Goal: Task Accomplishment & Management: Manage account settings

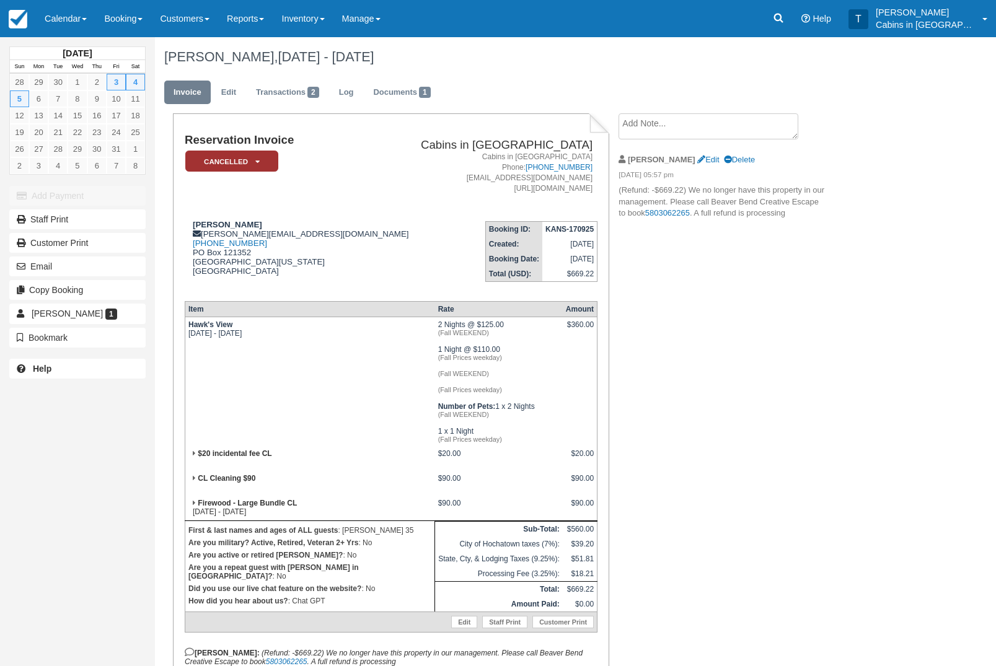
scroll to position [-41, 0]
click at [785, 13] on icon at bounding box center [778, 18] width 12 height 12
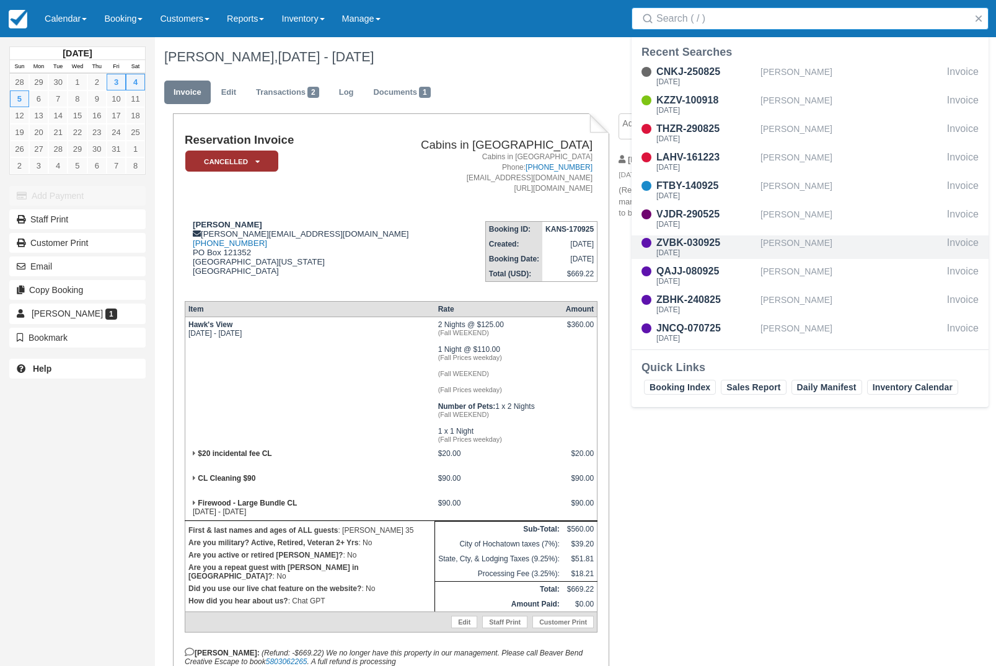
click at [824, 237] on div "[PERSON_NAME]" at bounding box center [851, 248] width 182 height 24
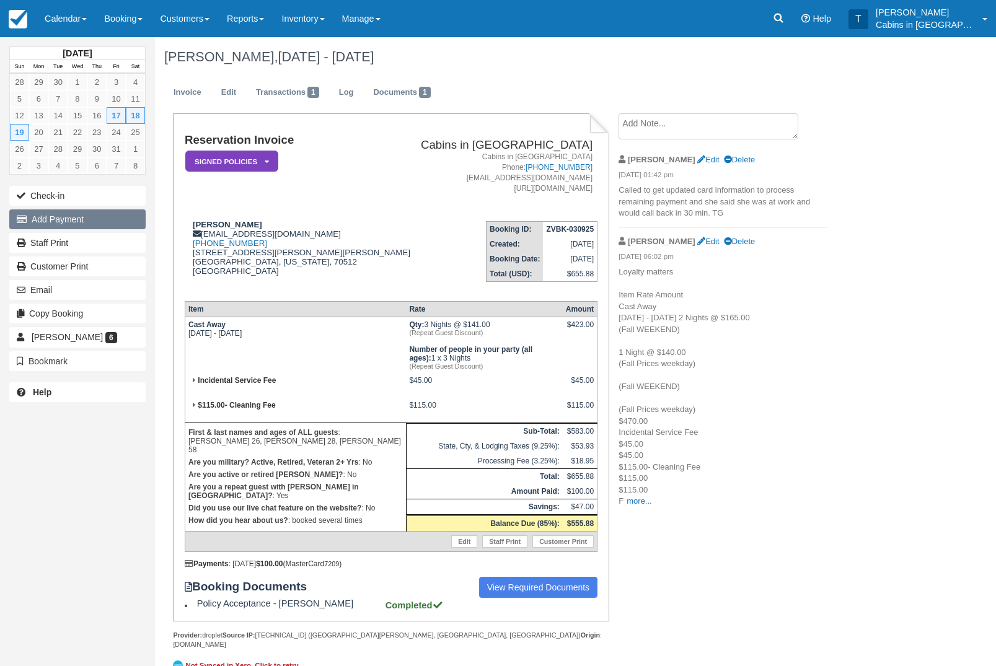
click at [58, 218] on button "Add Payment" at bounding box center [77, 219] width 136 height 20
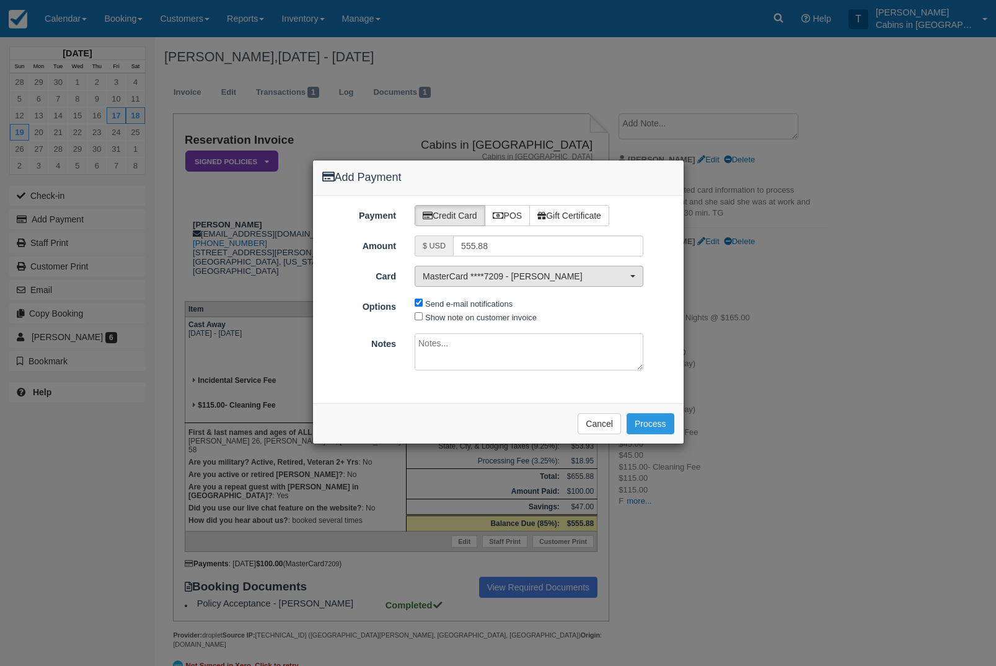
click at [606, 274] on span "MasterCard ****7209 - Duffie Clavier" at bounding box center [525, 276] width 205 height 12
click at [593, 320] on link "[ New Card ]" at bounding box center [528, 317] width 227 height 19
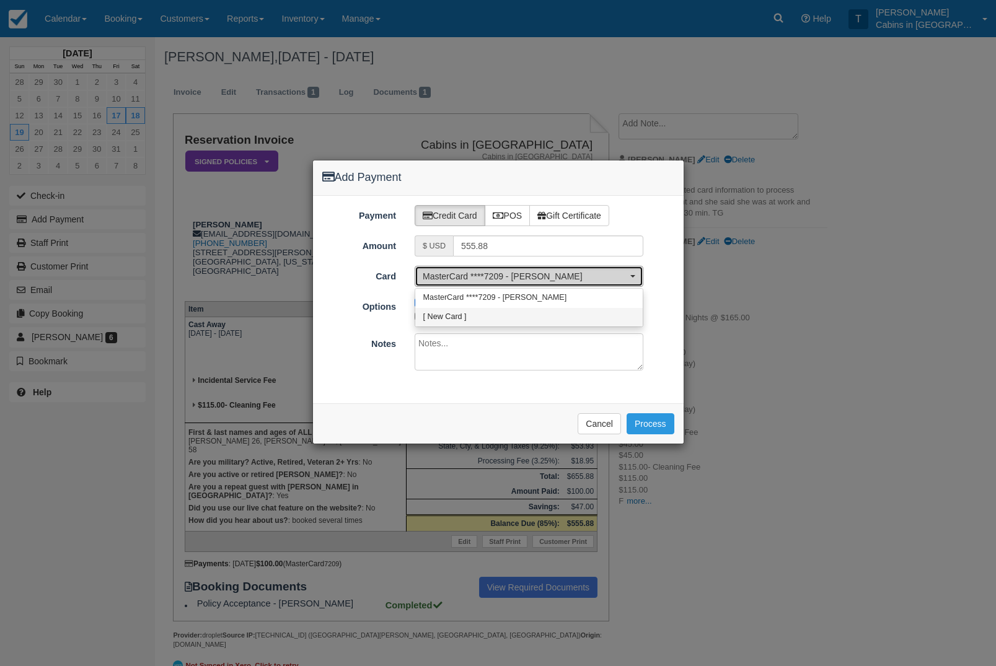
select select "0"
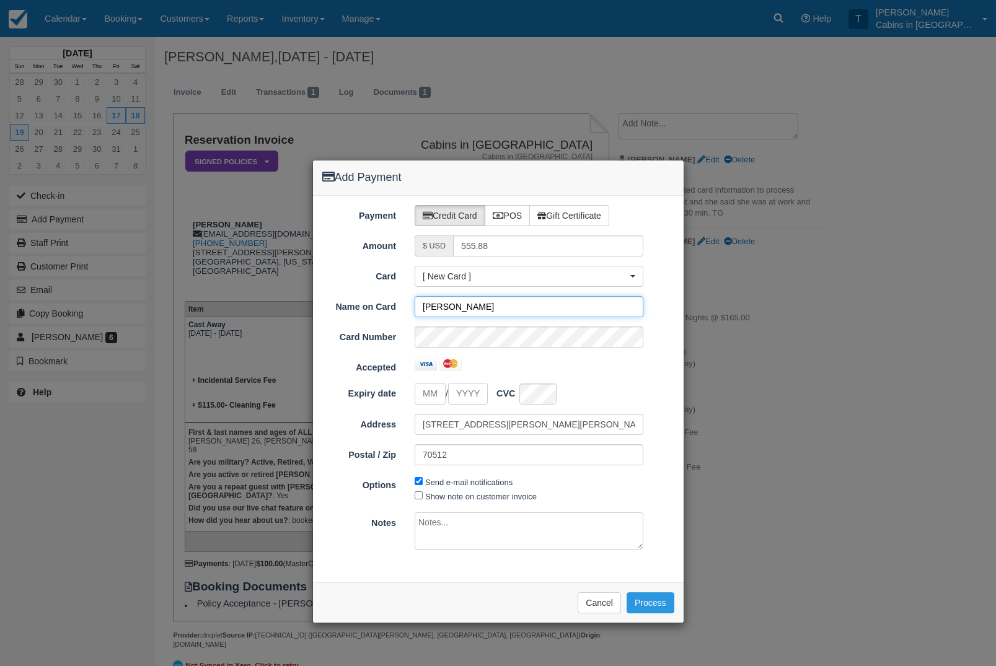
type input "Duffie Clavier"
click at [430, 394] on input "tel" at bounding box center [430, 394] width 31 height 22
type input "07"
type input "2029"
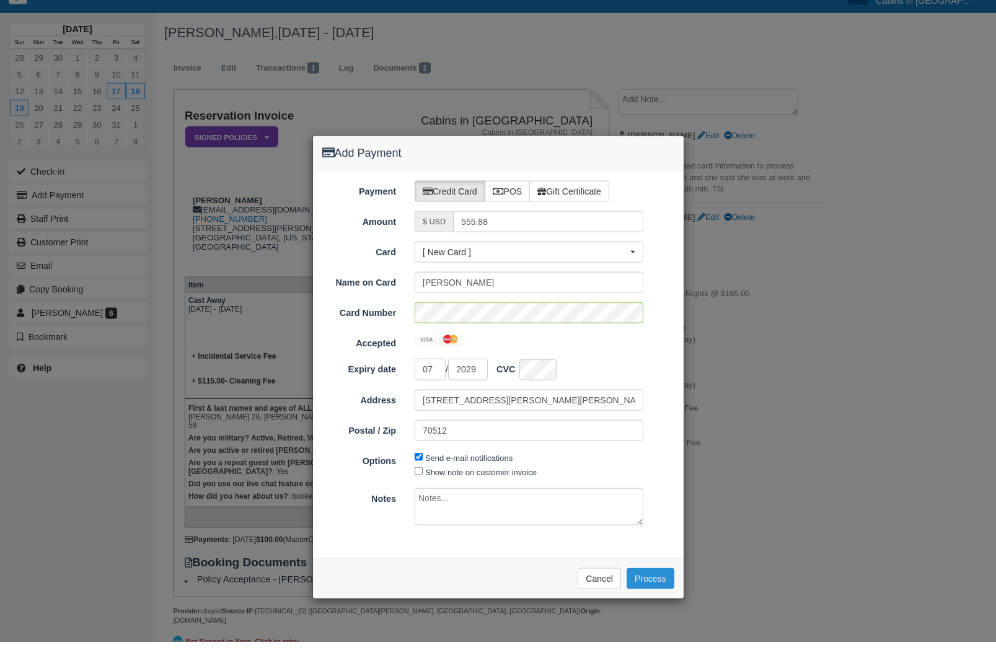
click at [653, 593] on button "Process" at bounding box center [651, 603] width 48 height 21
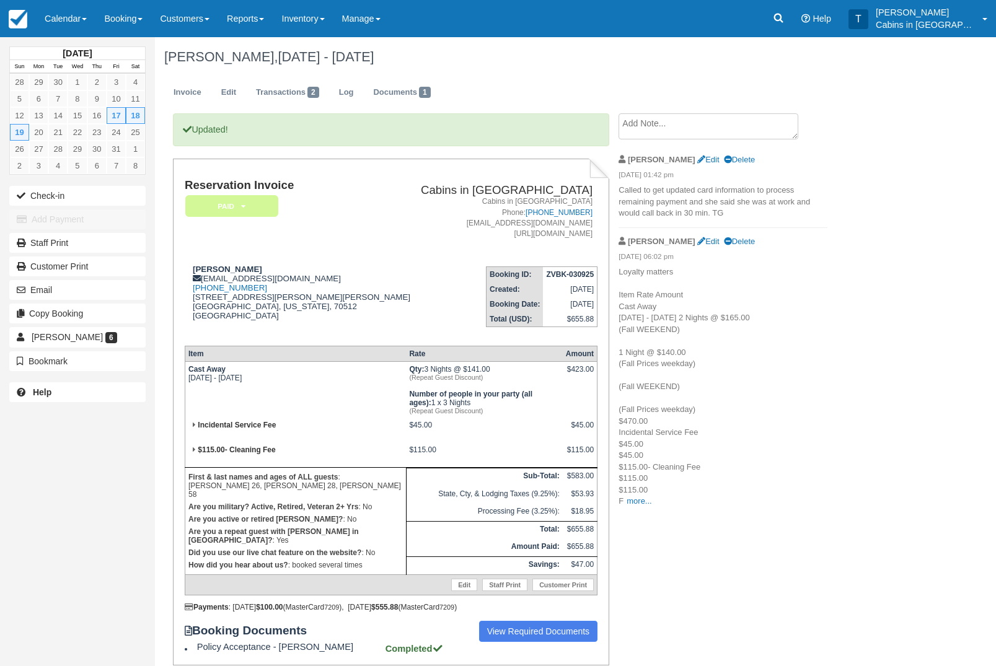
click at [267, 195] on link "Paid" at bounding box center [229, 206] width 89 height 23
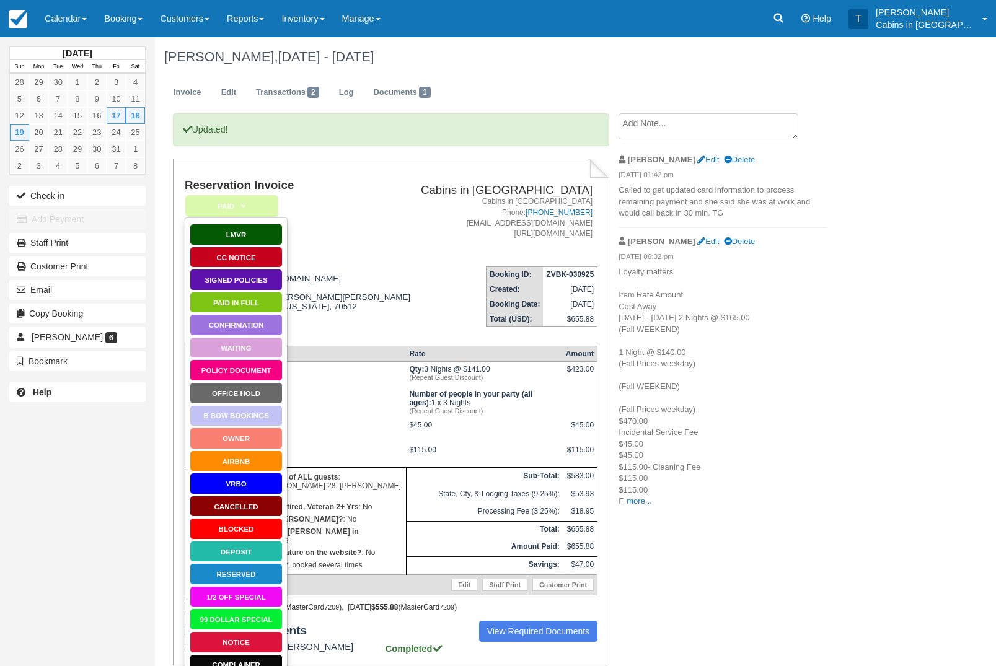
scroll to position [60, 0]
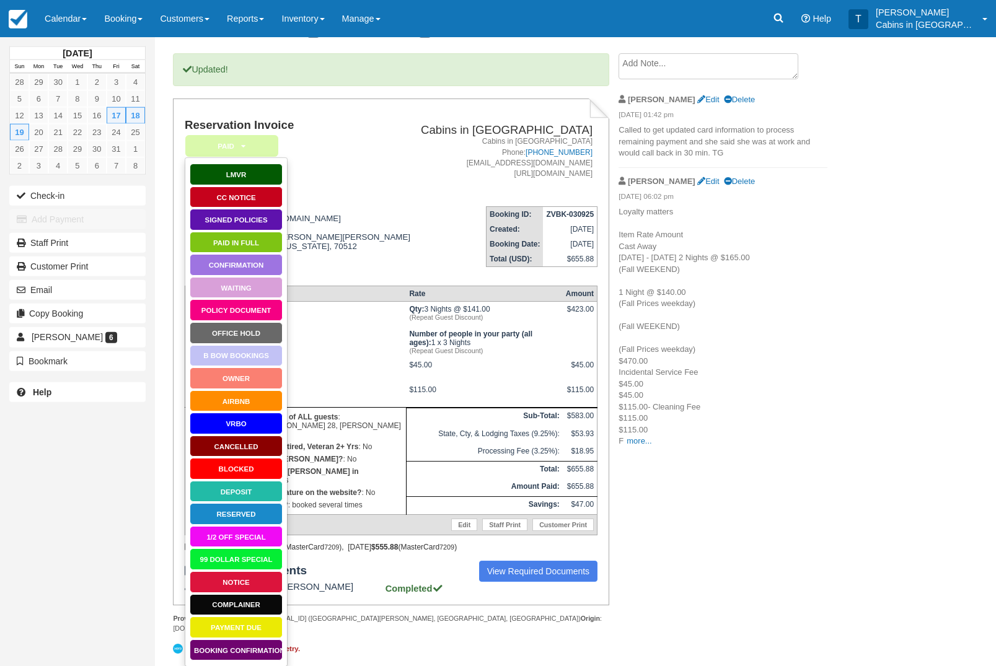
click at [202, 655] on link "Booking Confirmation" at bounding box center [236, 651] width 93 height 22
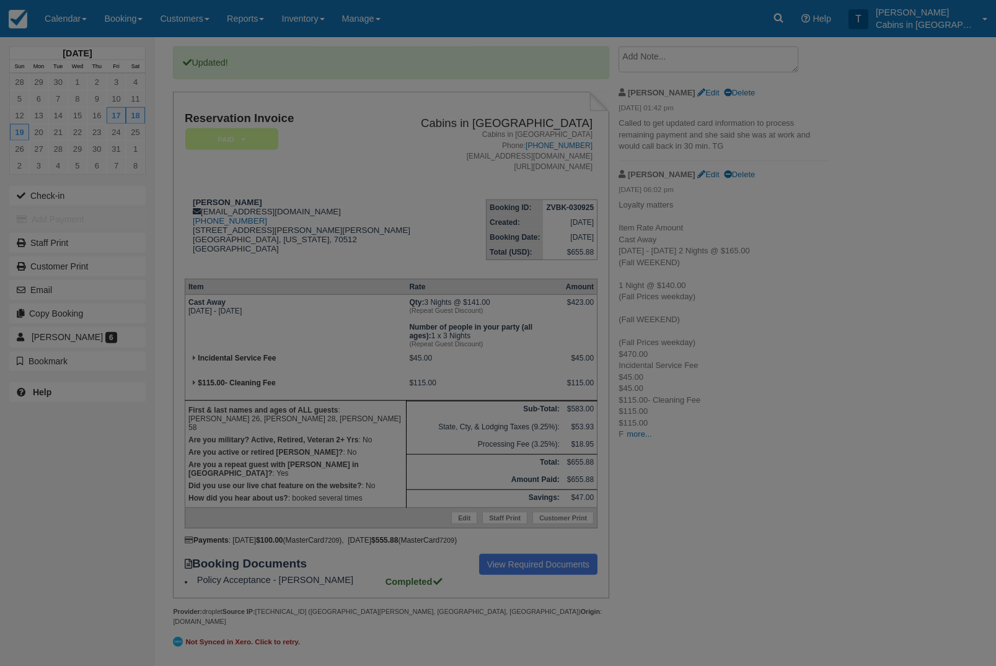
scroll to position [108, 0]
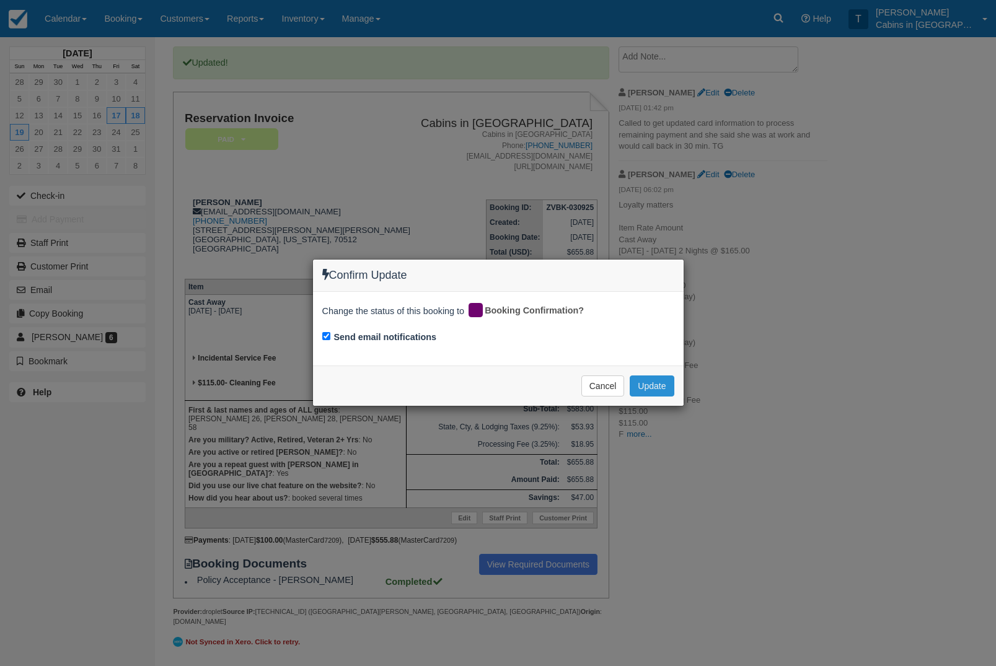
click at [659, 376] on button "Update" at bounding box center [652, 386] width 44 height 21
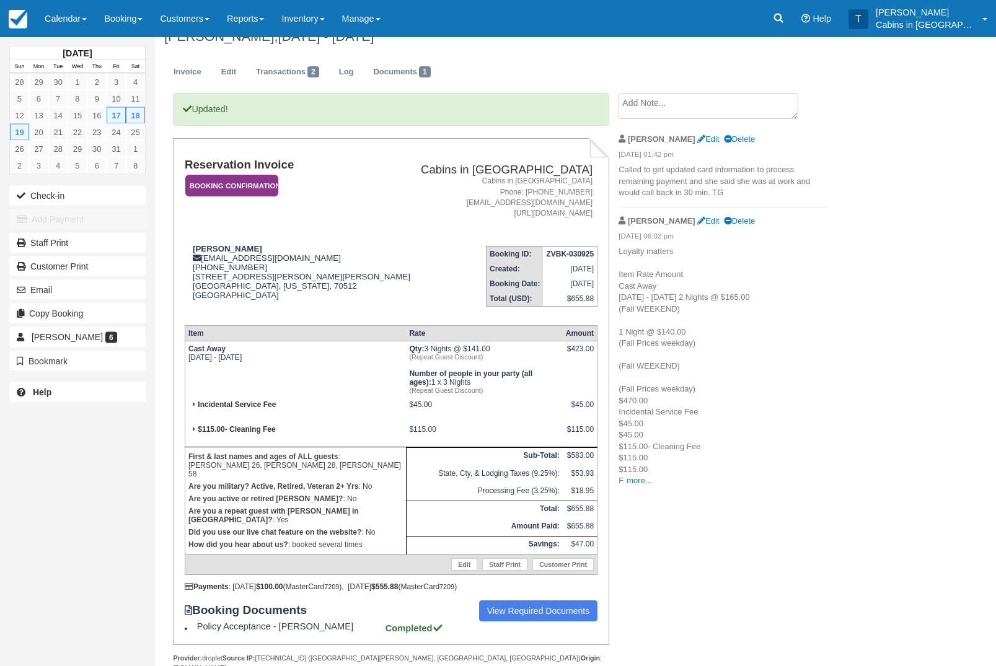
scroll to position [0, 0]
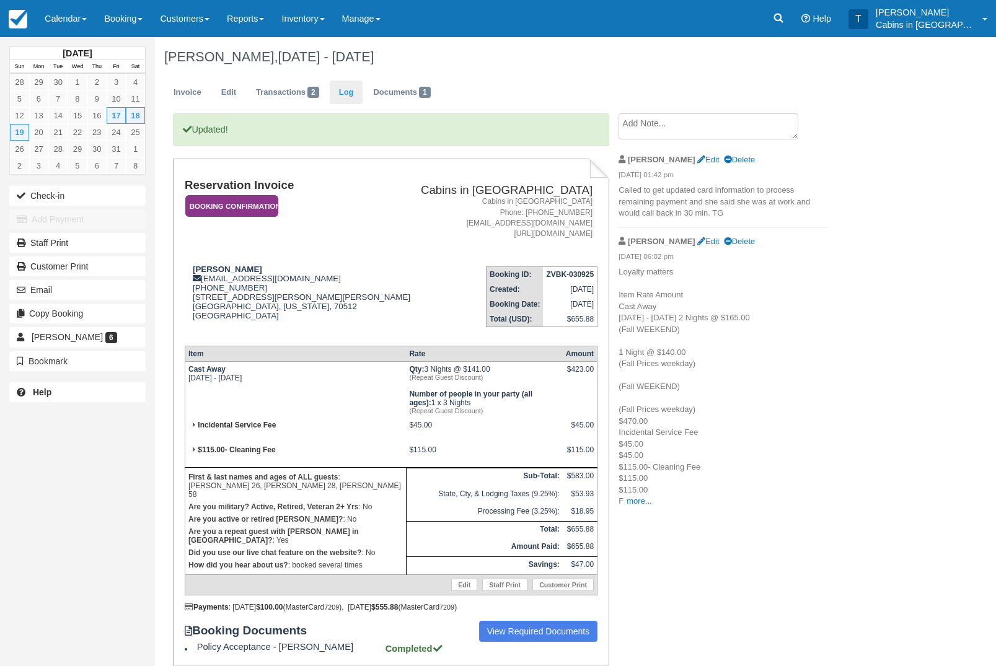
click at [356, 89] on link "Log" at bounding box center [346, 93] width 33 height 24
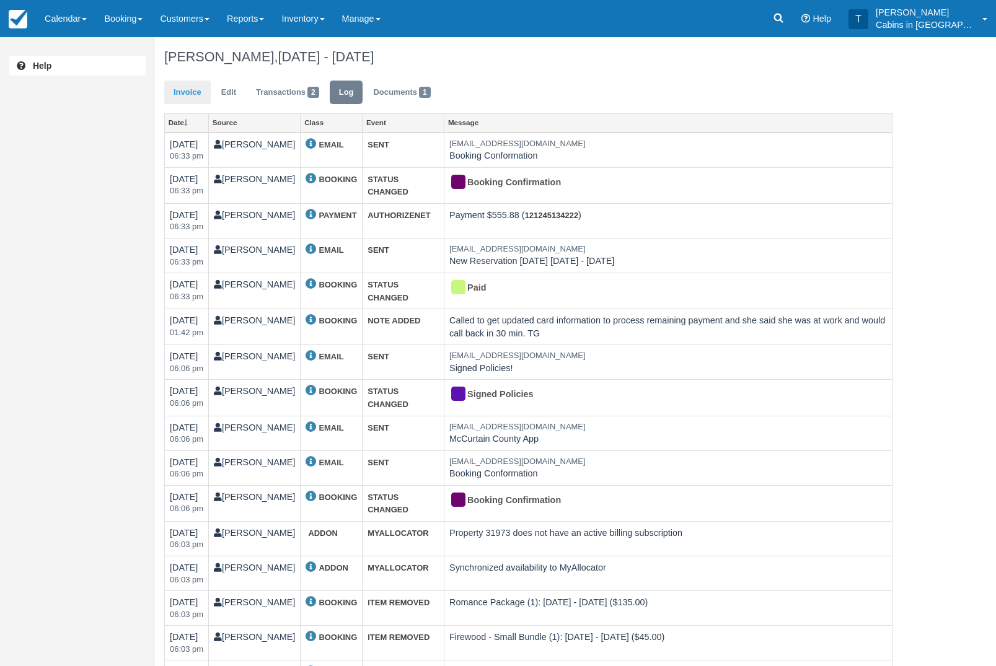
click at [190, 86] on link "Invoice" at bounding box center [187, 93] width 46 height 24
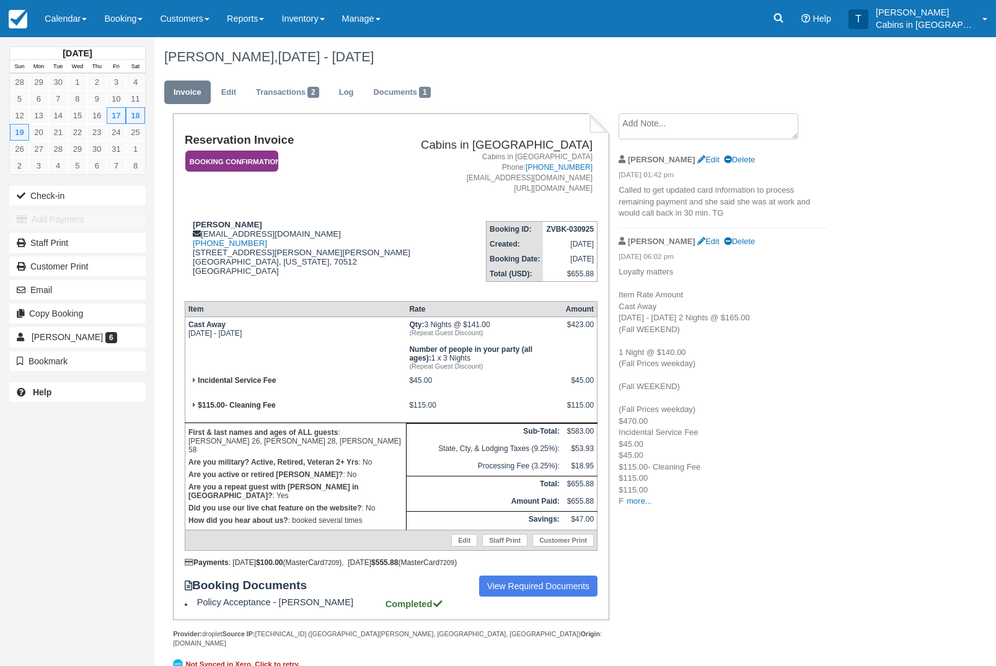
click at [262, 154] on em "Booking Confirmation" at bounding box center [231, 162] width 93 height 22
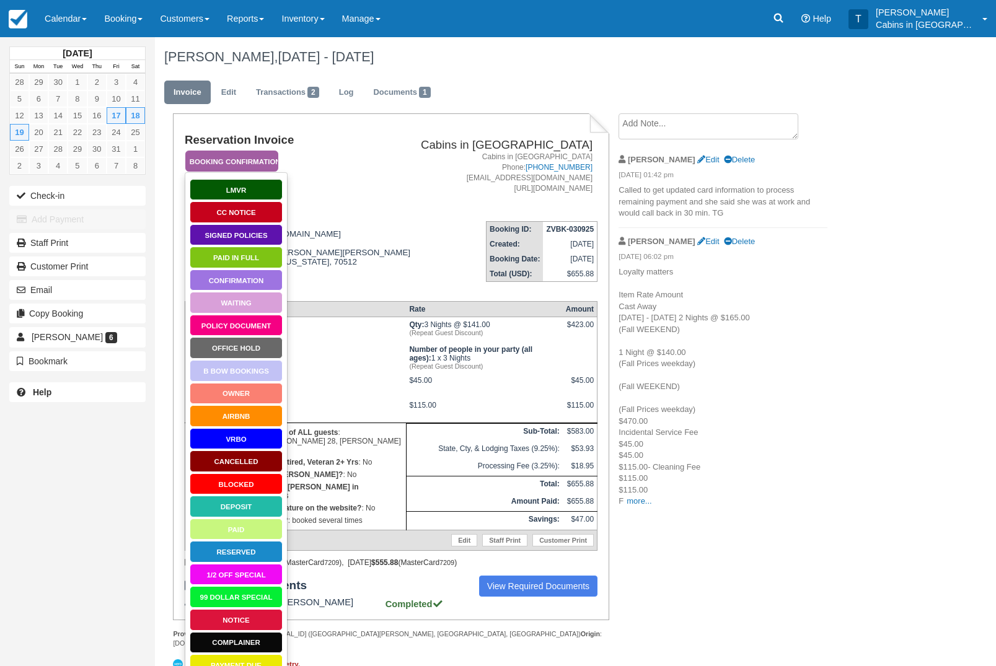
click at [267, 325] on link "Policy Document" at bounding box center [236, 326] width 93 height 22
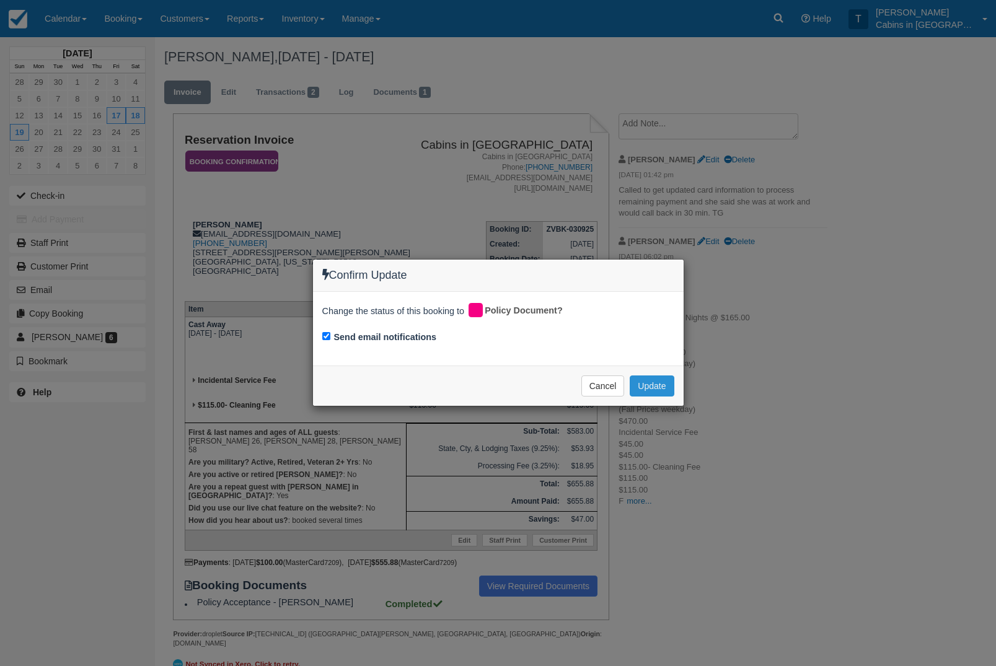
click at [656, 384] on button "Update" at bounding box center [652, 386] width 44 height 21
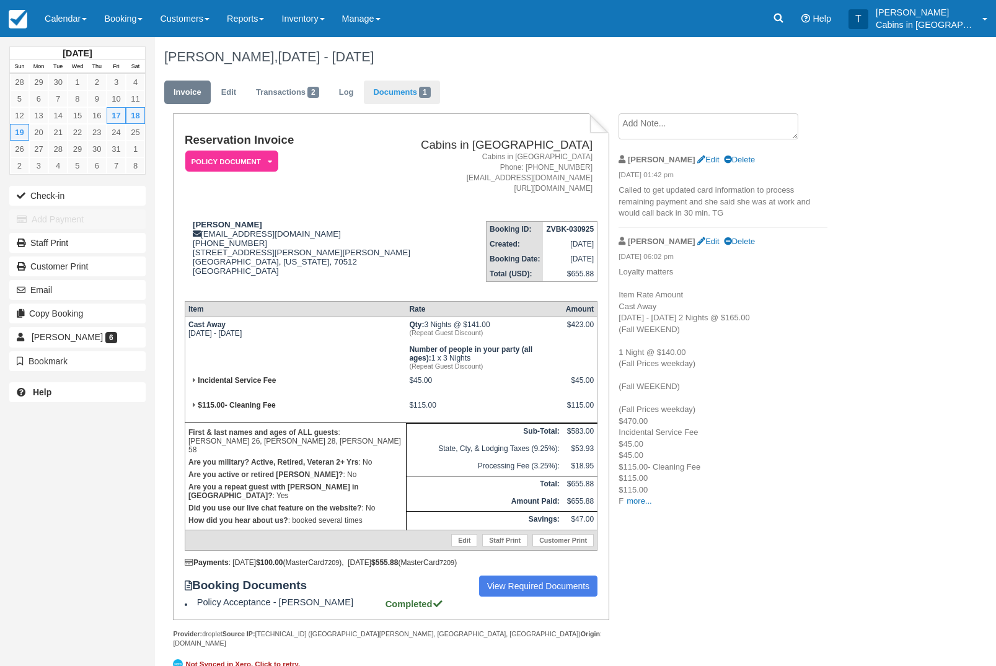
click at [428, 89] on link "Documents 1" at bounding box center [402, 93] width 76 height 24
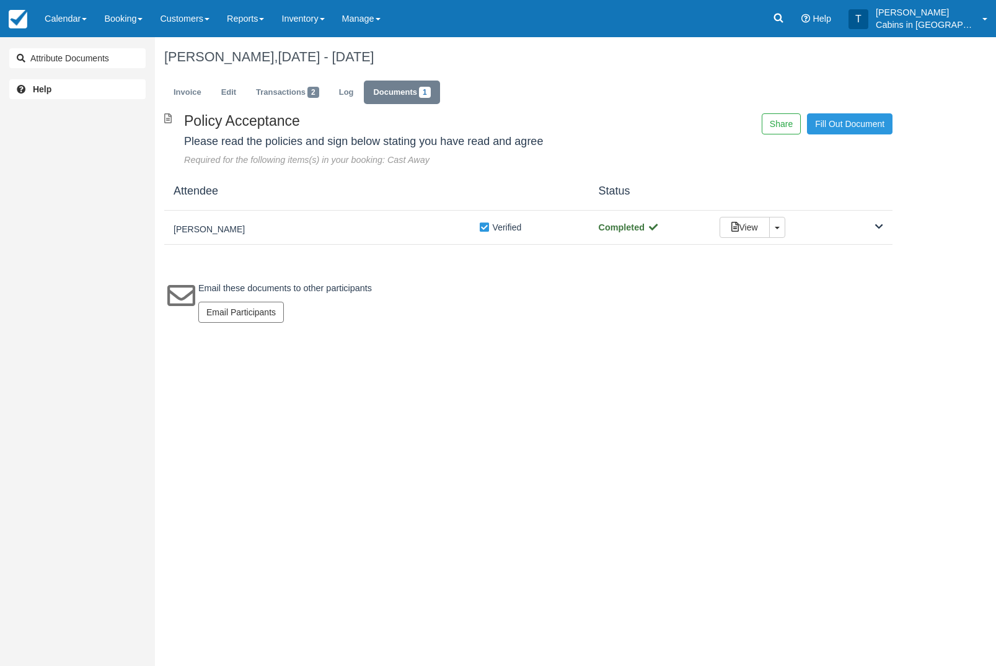
click at [218, 253] on div "Policy Acceptance Please read the policies and sign below stating you have read…" at bounding box center [528, 224] width 747 height 222
click at [208, 232] on h5 "[PERSON_NAME]" at bounding box center [326, 229] width 305 height 9
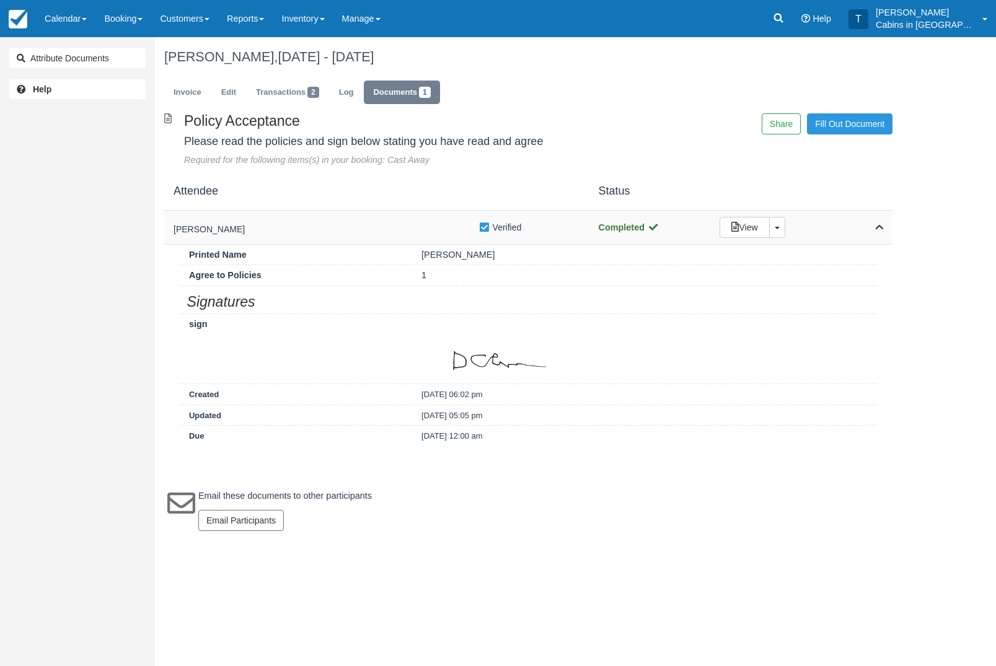
click at [195, 230] on h5 "[PERSON_NAME]" at bounding box center [326, 229] width 305 height 9
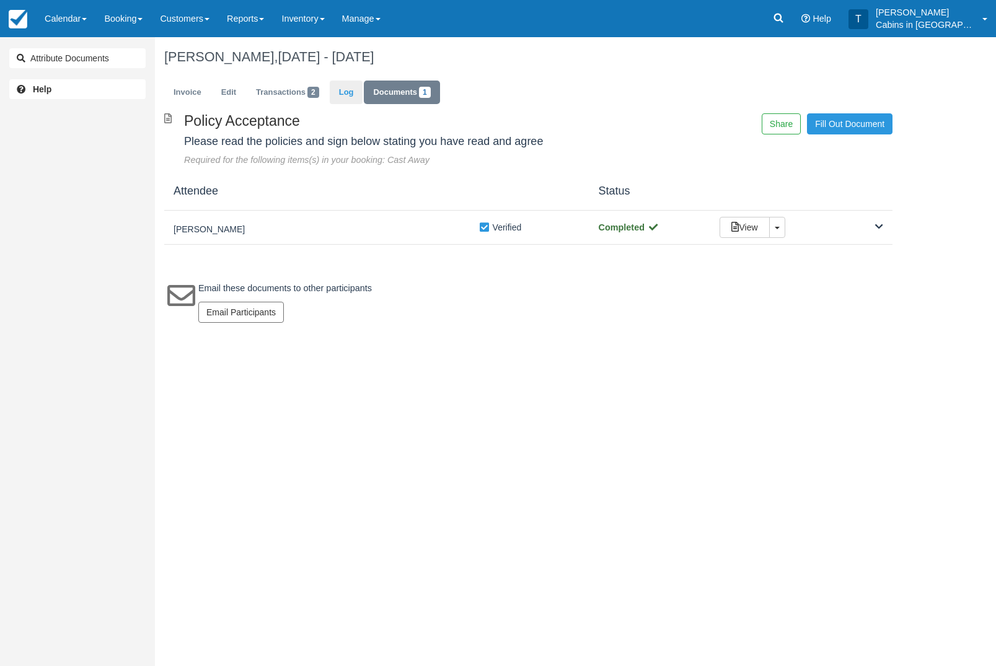
click at [360, 95] on link "Log" at bounding box center [346, 93] width 33 height 24
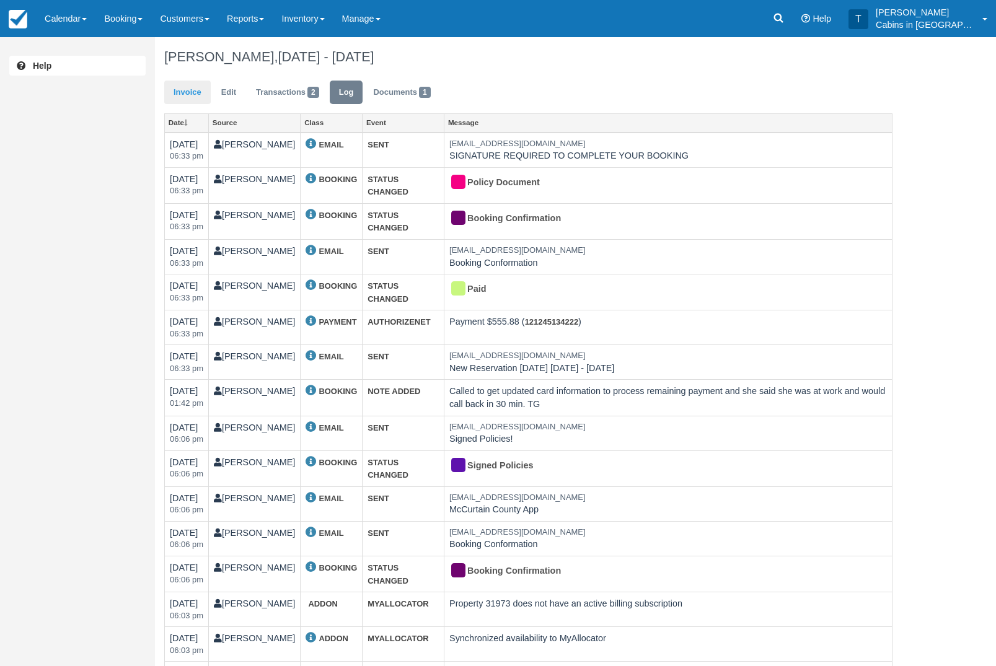
click at [187, 92] on link "Invoice" at bounding box center [187, 93] width 46 height 24
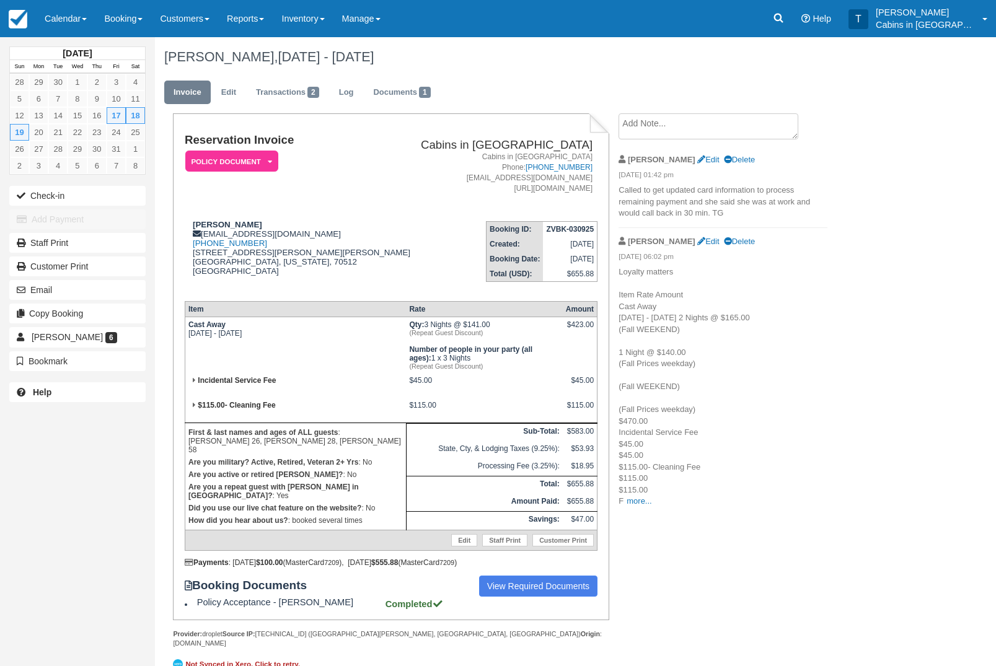
click at [760, 127] on textarea at bounding box center [709, 126] width 180 height 26
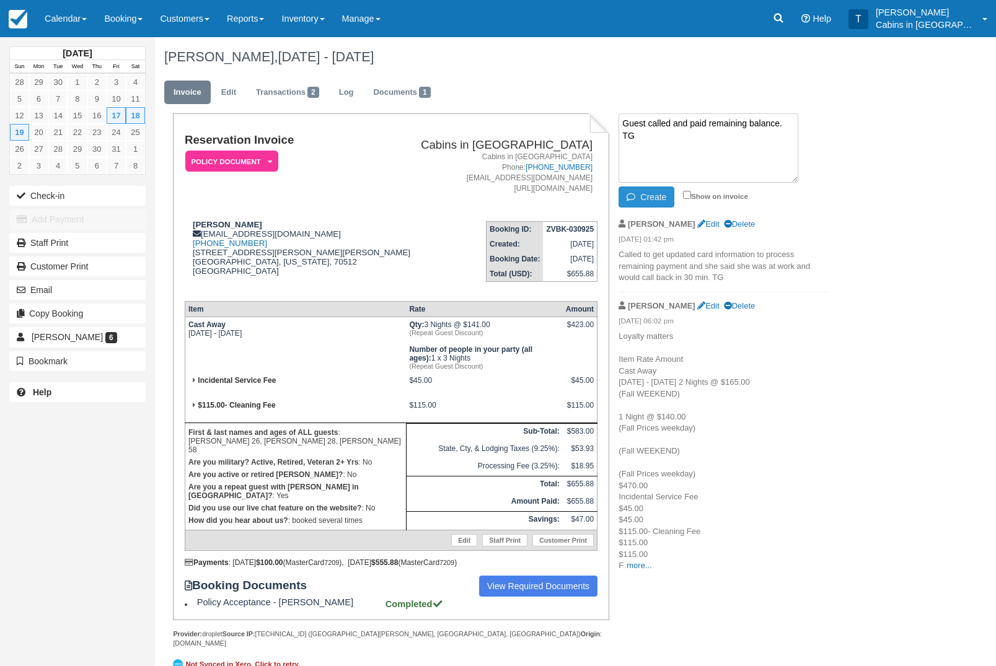
type textarea "Guest called and paid remaining balance. TG"
click at [652, 192] on button "Create" at bounding box center [647, 197] width 56 height 21
